Goal: Book appointment/travel/reservation

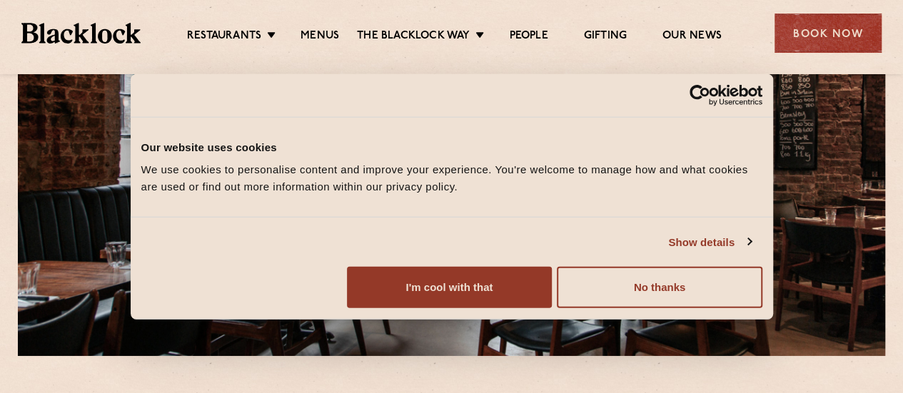
scroll to position [158, 0]
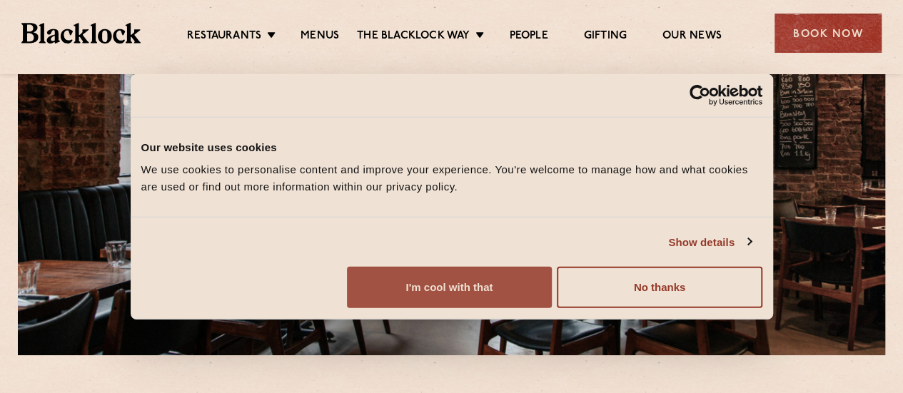
click at [552, 298] on button "I'm cool with that" at bounding box center [449, 287] width 205 height 41
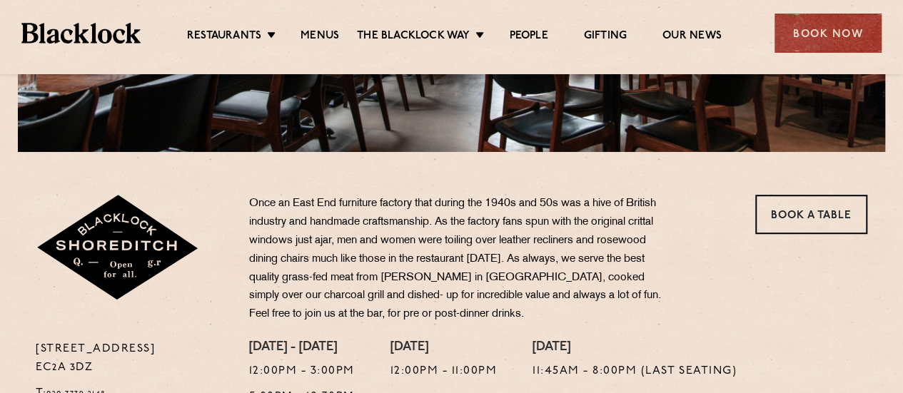
scroll to position [360, 0]
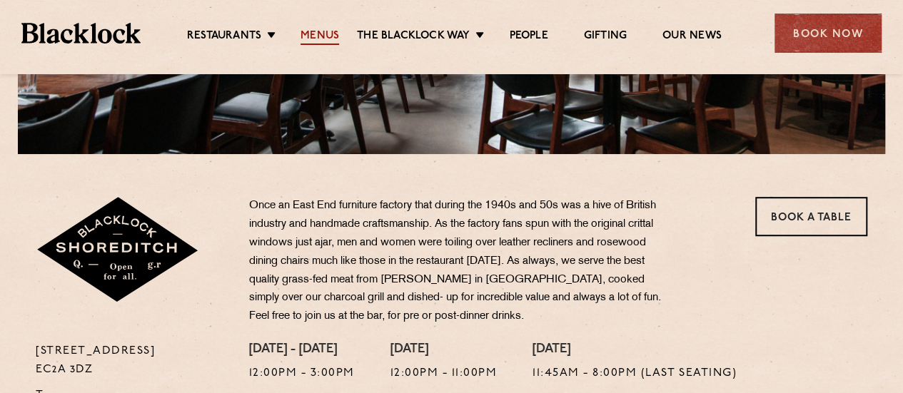
click at [320, 31] on link "Menus" at bounding box center [319, 37] width 39 height 16
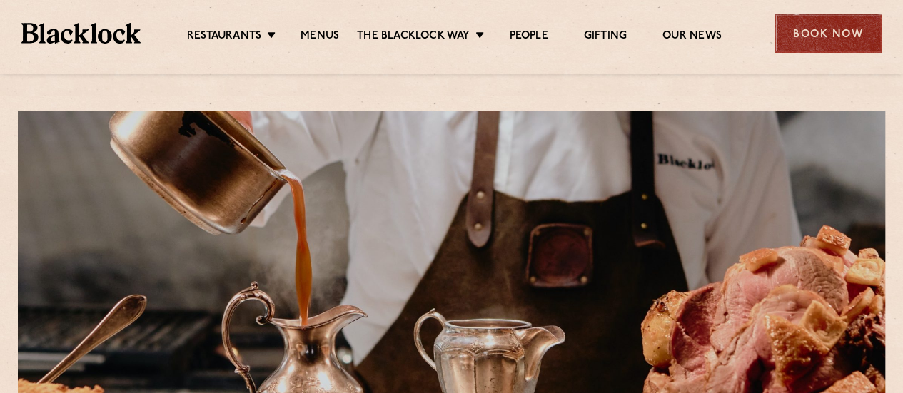
click at [836, 36] on div "Book Now" at bounding box center [827, 33] width 107 height 39
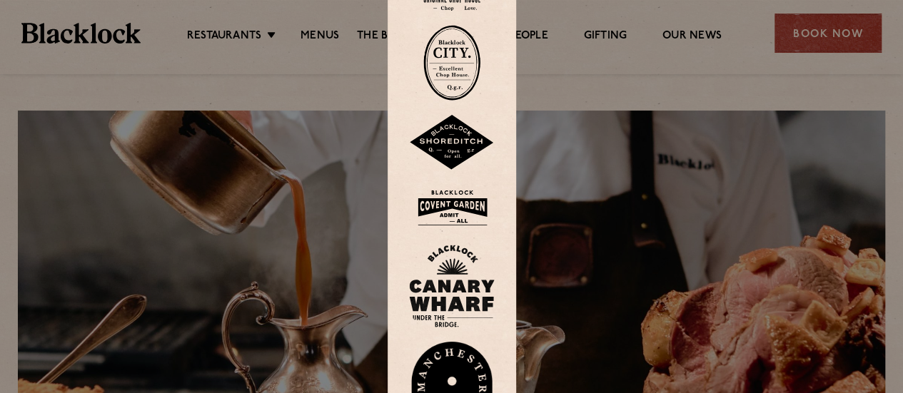
click at [454, 137] on img at bounding box center [452, 143] width 86 height 56
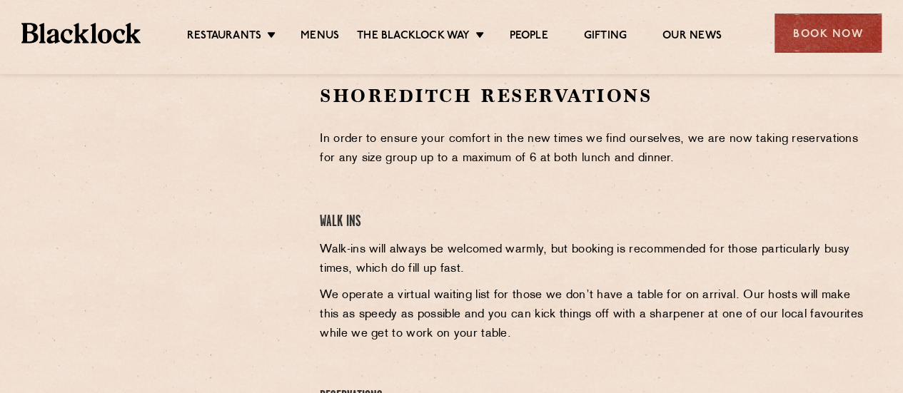
scroll to position [465, 0]
